Goal: Task Accomplishment & Management: Use online tool/utility

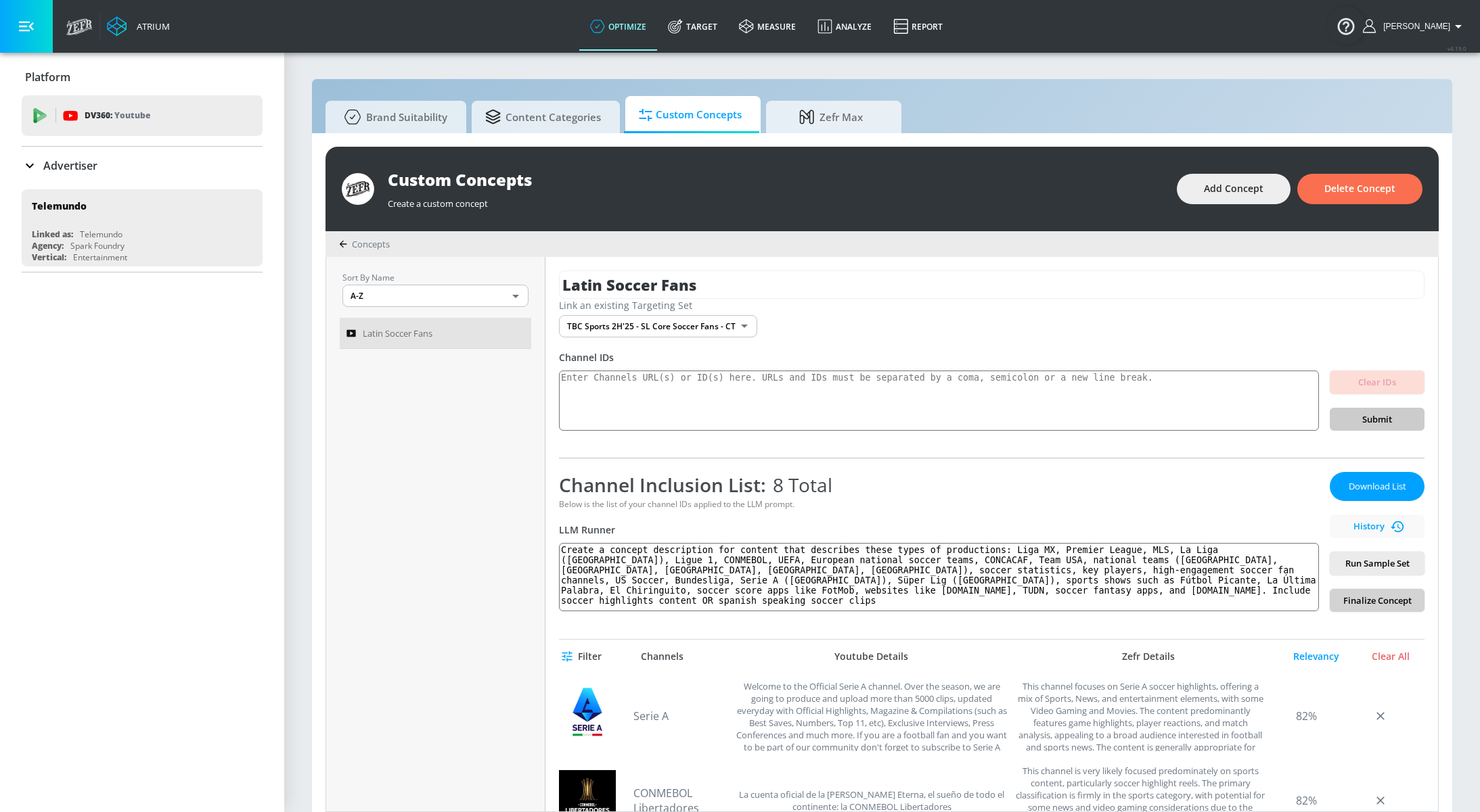
click at [1372, 600] on span "Finalize Concept" at bounding box center [1376, 601] width 73 height 15
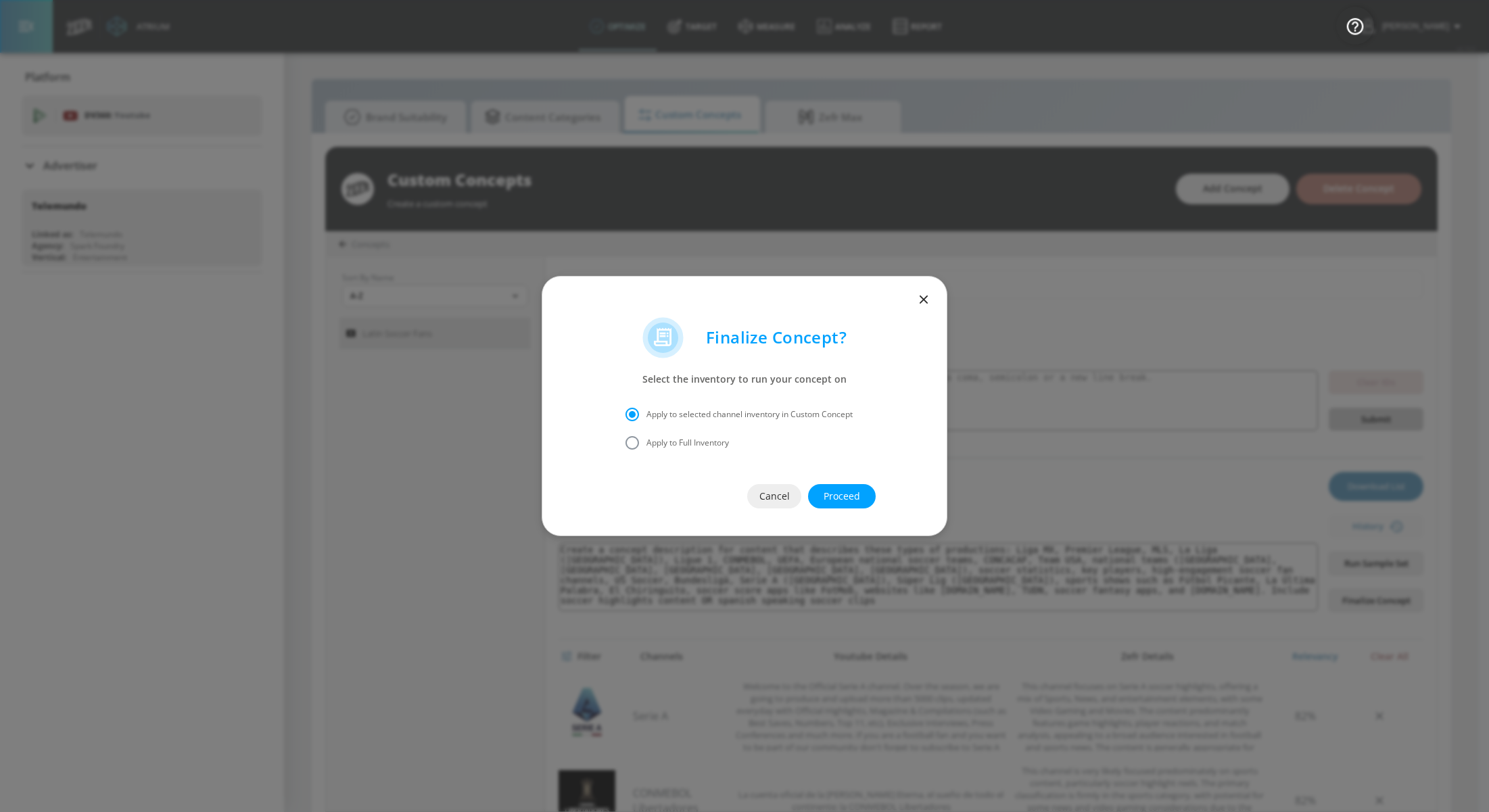
click at [714, 438] on span "Apply to Full Inventory" at bounding box center [687, 443] width 82 height 12
click at [646, 438] on input "Apply to Full Inventory" at bounding box center [633, 443] width 29 height 29
radio input "true"
click at [849, 497] on span "Proceed" at bounding box center [842, 497] width 13 height 17
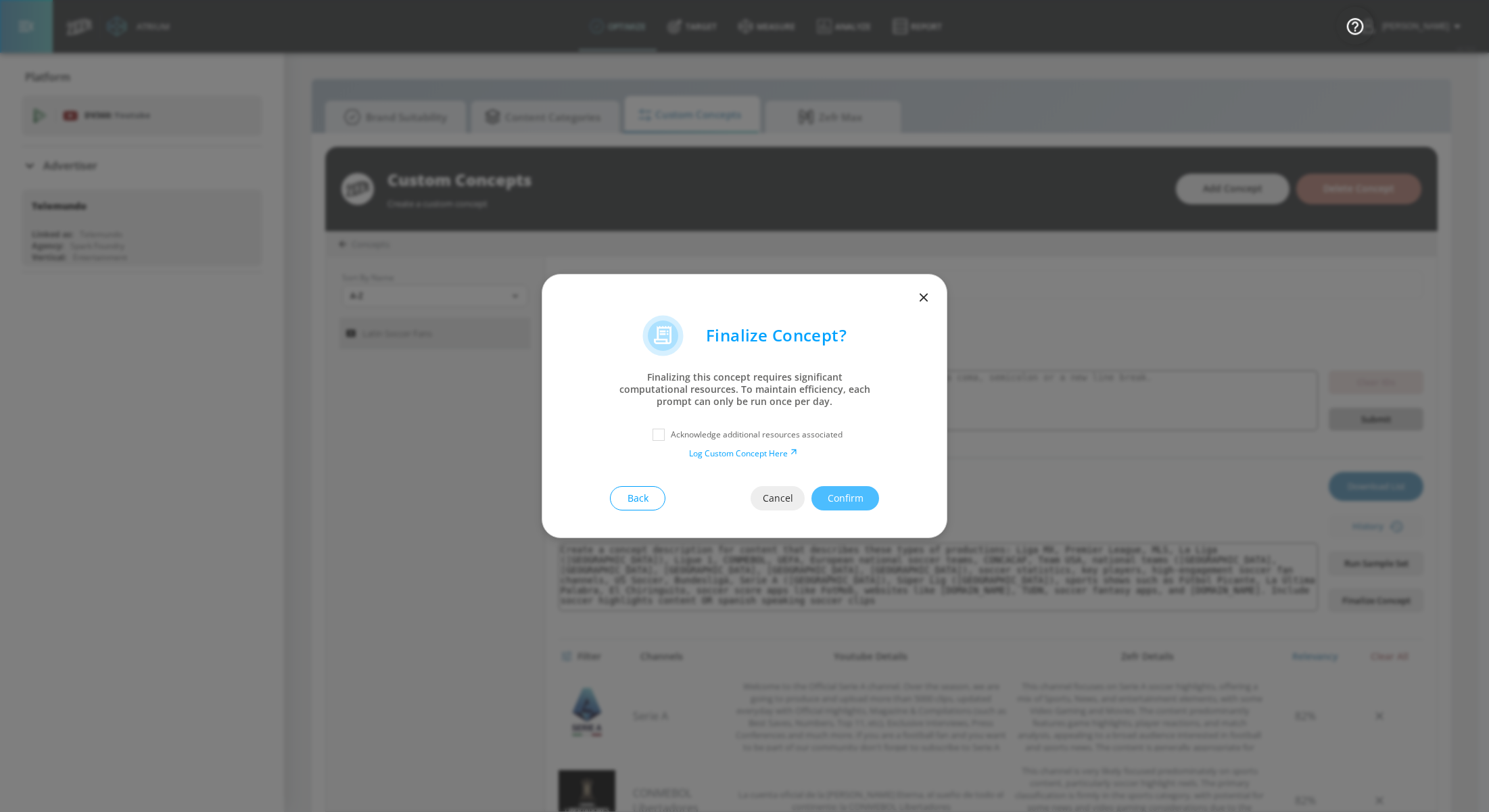
click at [809, 430] on p "Acknowledge additional resources associated" at bounding box center [756, 434] width 172 height 12
click at [660, 438] on input "checkbox" at bounding box center [658, 434] width 24 height 24
checkbox input "true"
click at [849, 497] on span "Confirm" at bounding box center [846, 499] width 13 height 17
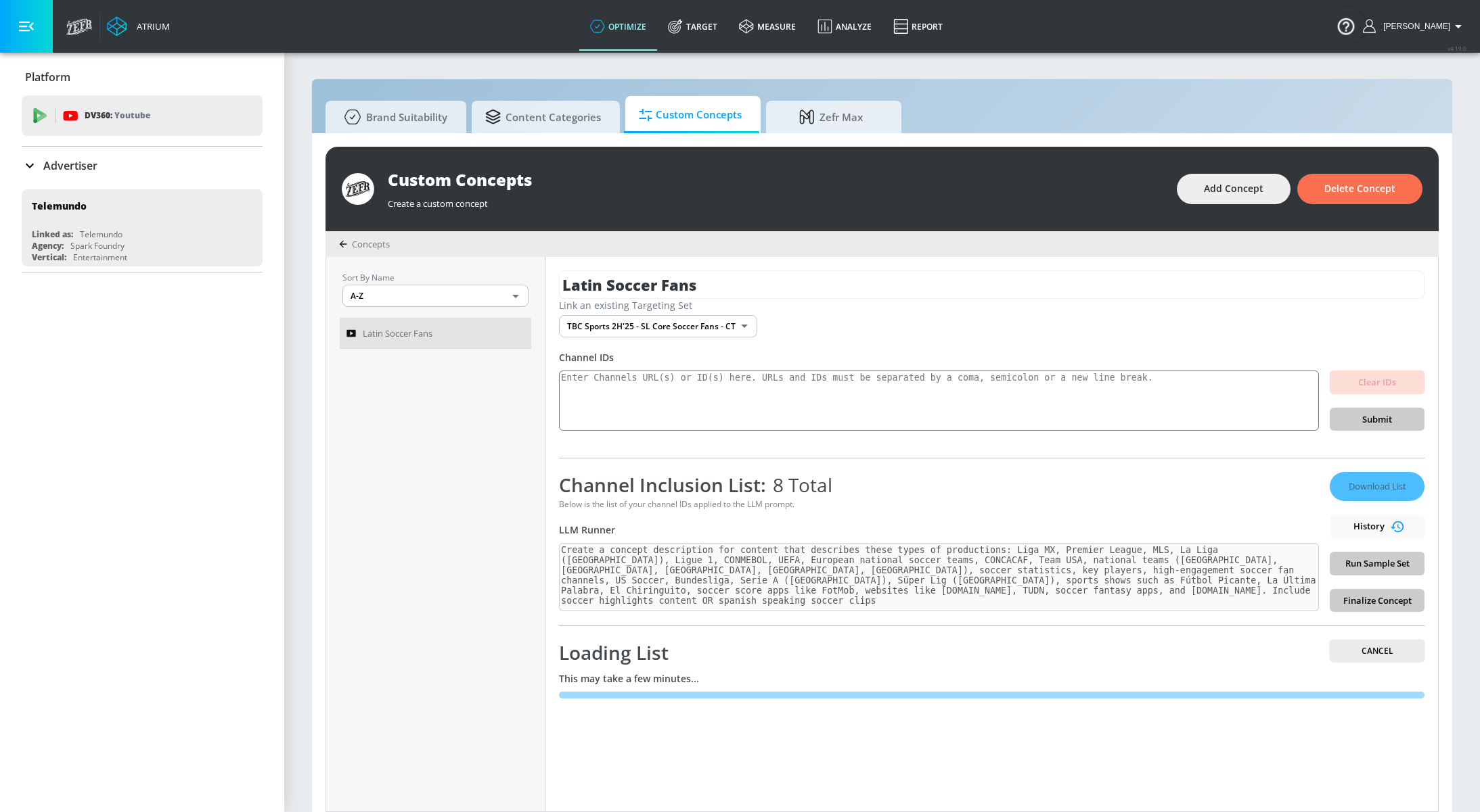
scroll to position [14, 0]
